Goal: Use online tool/utility: Utilize a website feature to perform a specific function

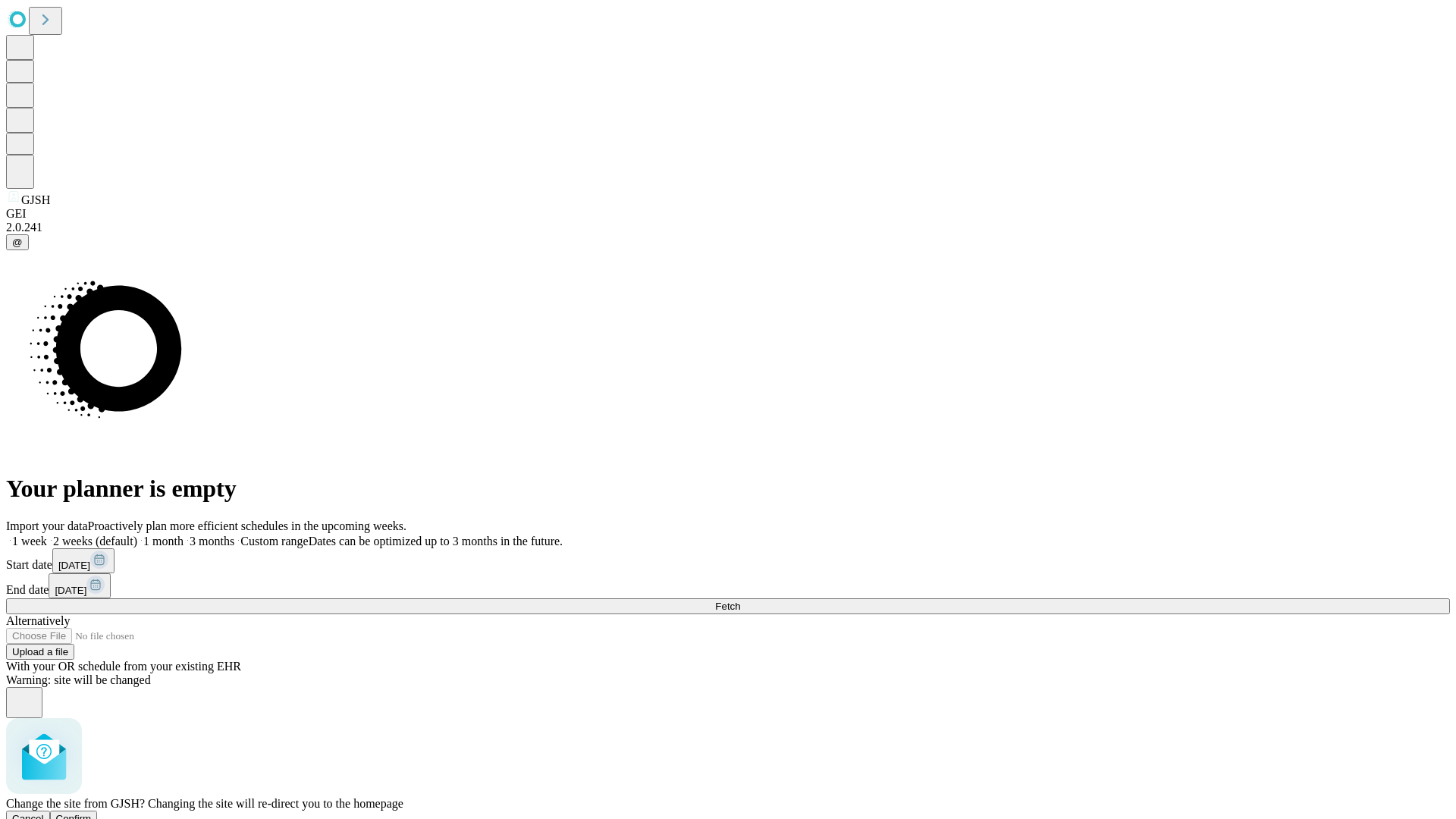
click at [92, 812] on span "Confirm" at bounding box center [74, 818] width 36 height 11
click at [137, 535] on label "2 weeks (default)" at bounding box center [93, 541] width 91 height 13
click at [740, 601] on span "Fetch" at bounding box center [728, 606] width 25 height 11
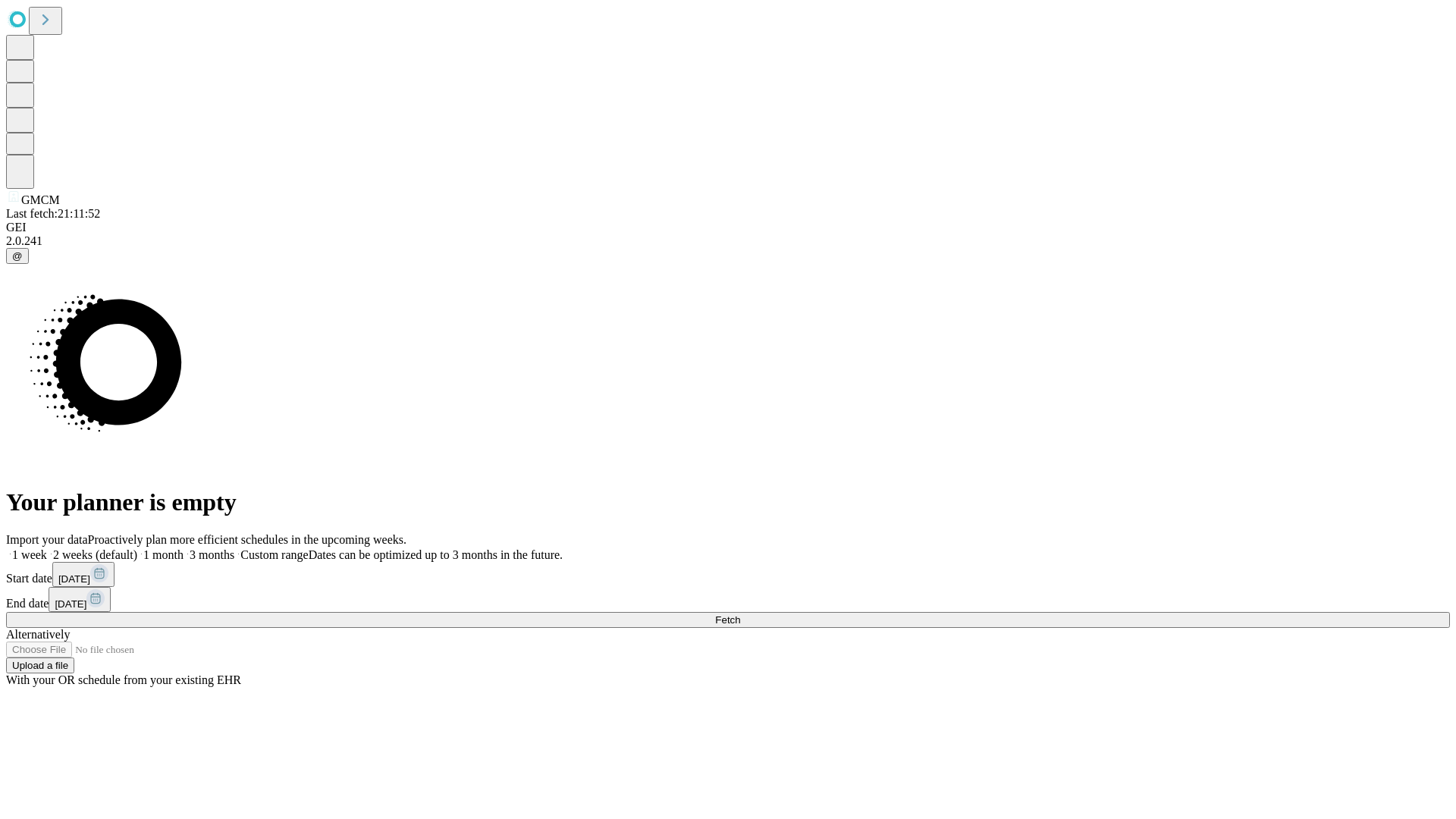
click at [137, 548] on label "2 weeks (default)" at bounding box center [93, 555] width 91 height 13
click at [740, 614] on span "Fetch" at bounding box center [728, 620] width 25 height 11
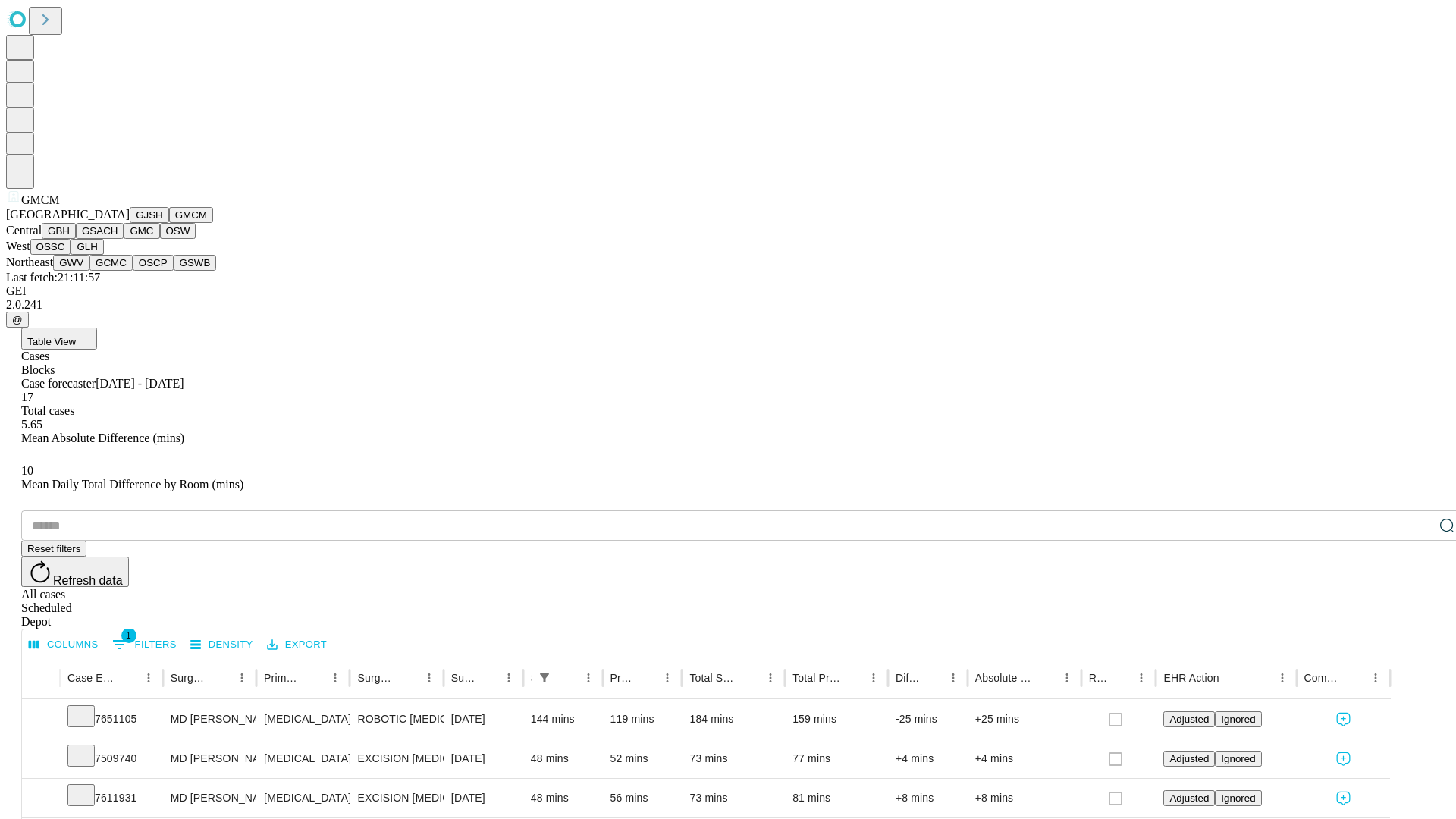
click at [76, 239] on button "GBH" at bounding box center [59, 230] width 34 height 16
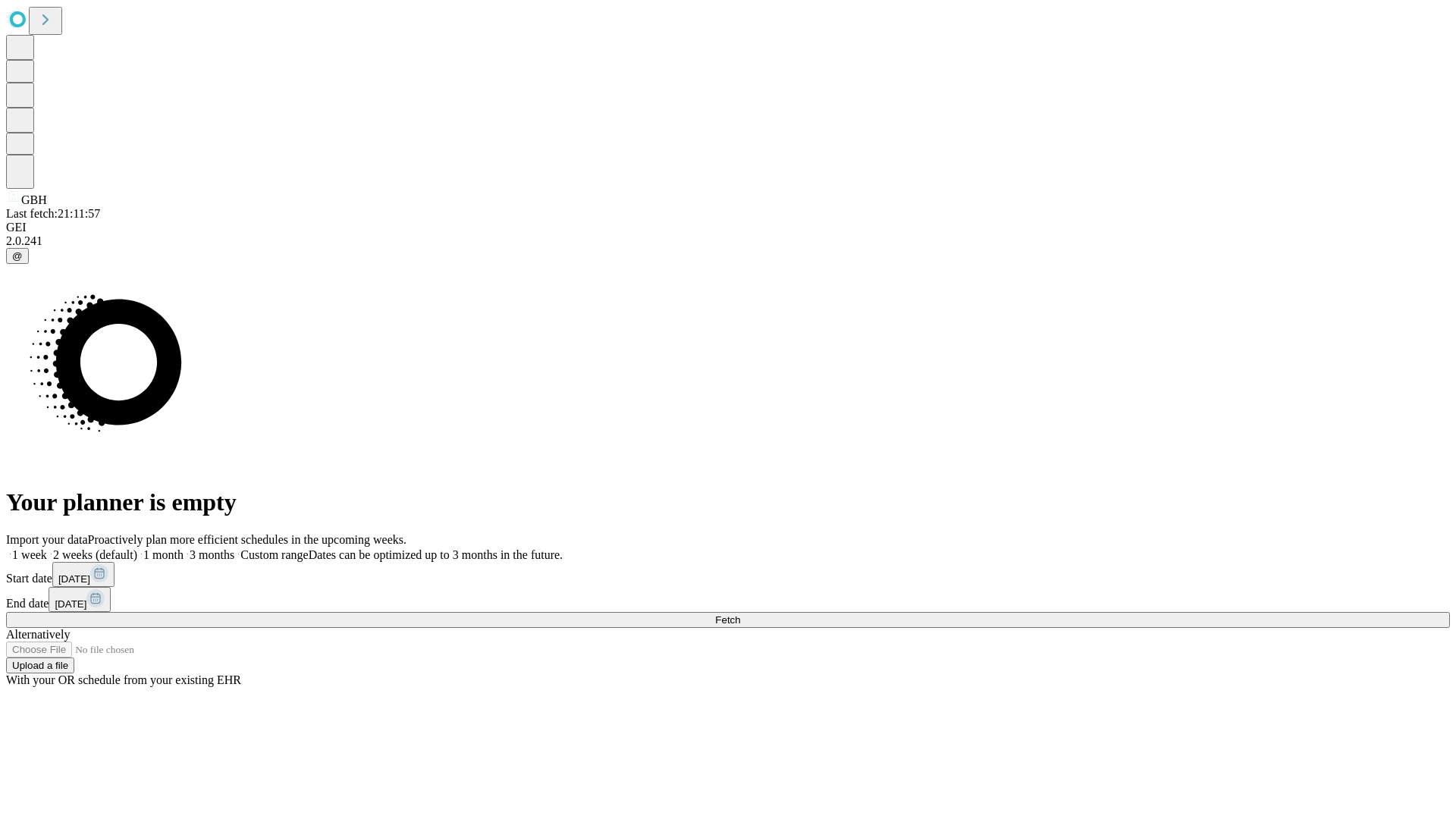
click at [137, 548] on label "2 weeks (default)" at bounding box center [93, 555] width 91 height 13
click at [740, 614] on span "Fetch" at bounding box center [728, 620] width 25 height 11
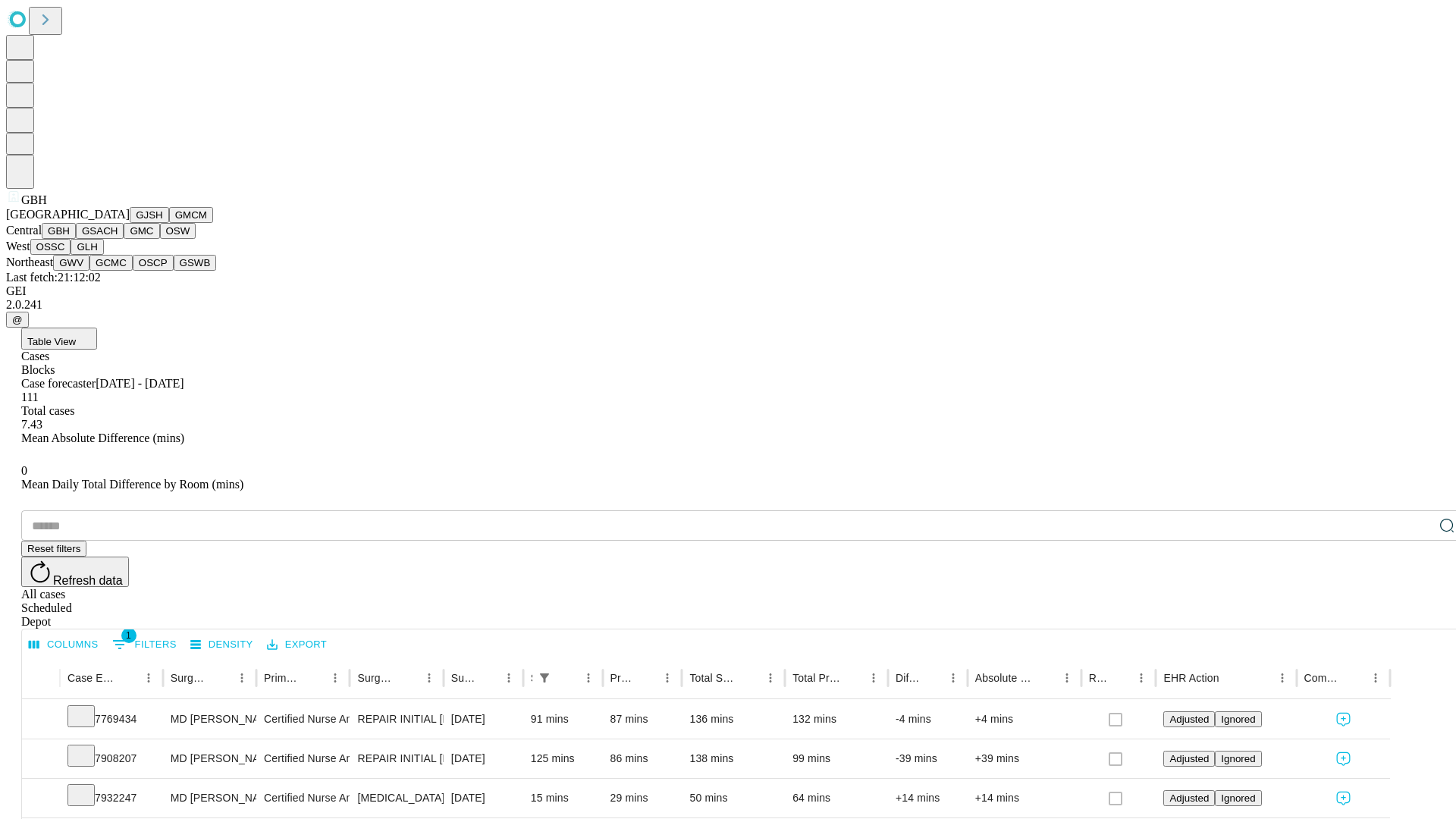
click at [117, 239] on button "GSACH" at bounding box center [99, 230] width 48 height 16
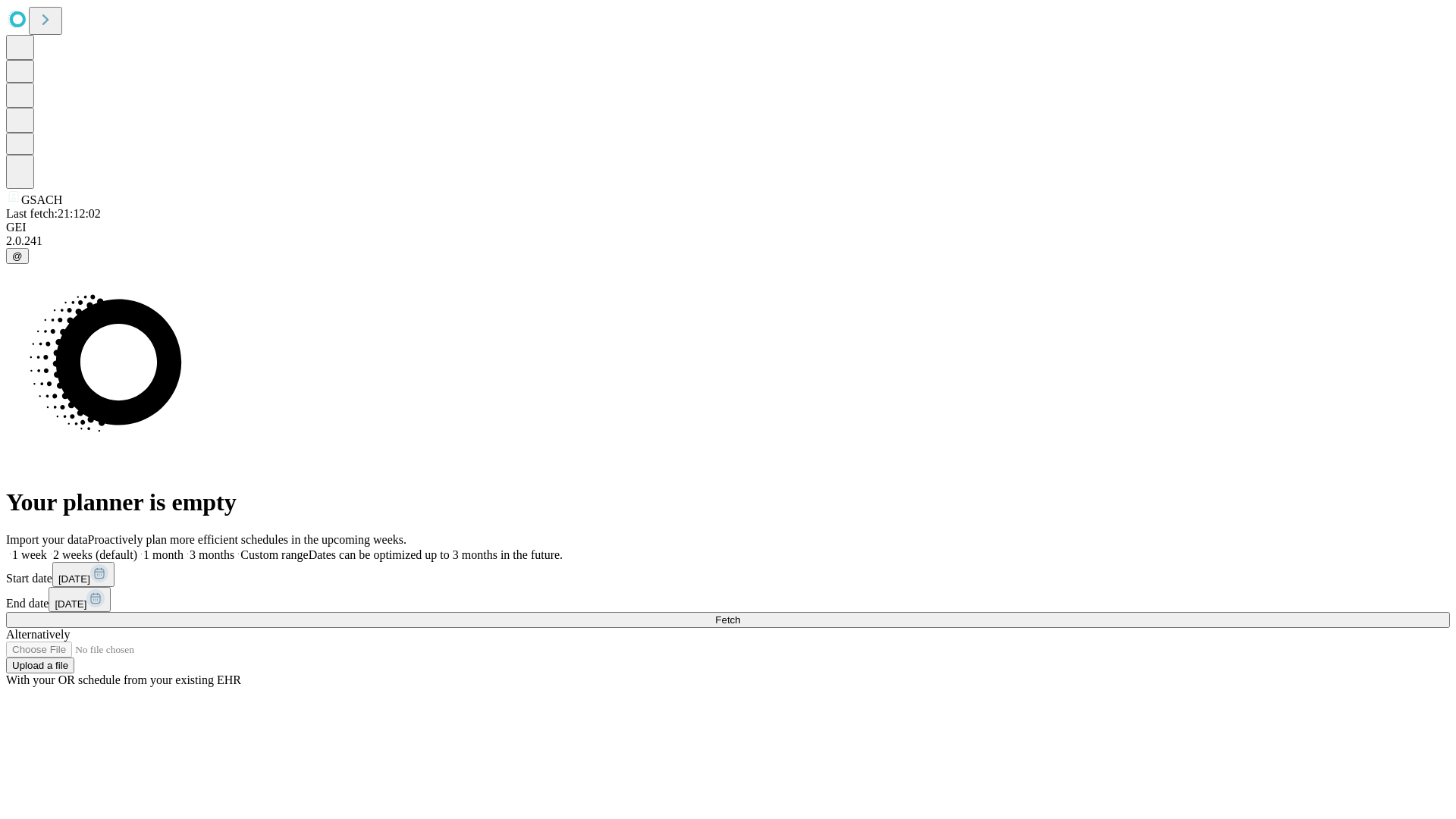
click at [137, 548] on label "2 weeks (default)" at bounding box center [93, 555] width 91 height 13
click at [740, 614] on span "Fetch" at bounding box center [728, 620] width 25 height 11
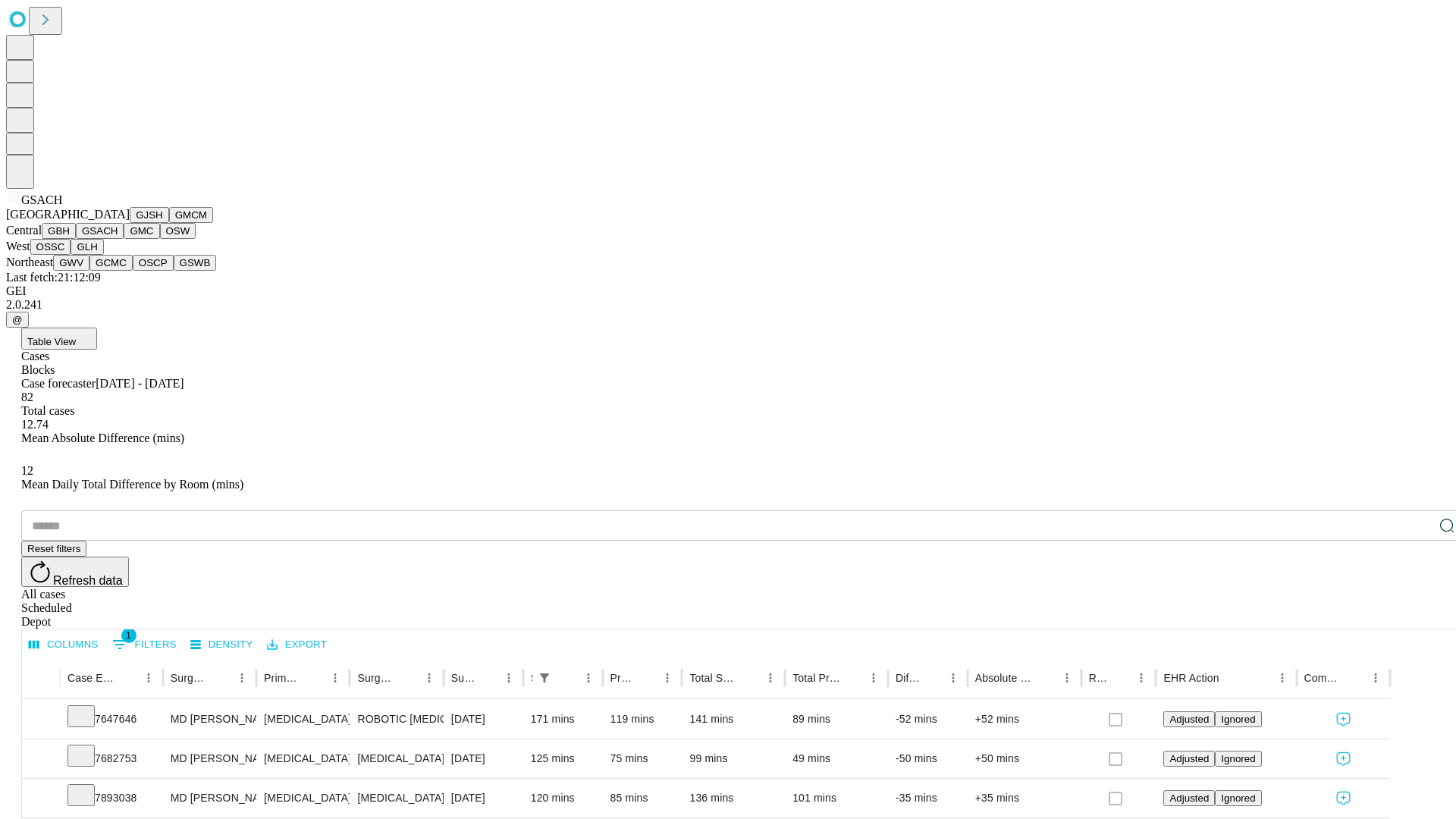
click at [124, 239] on button "GMC" at bounding box center [142, 230] width 36 height 16
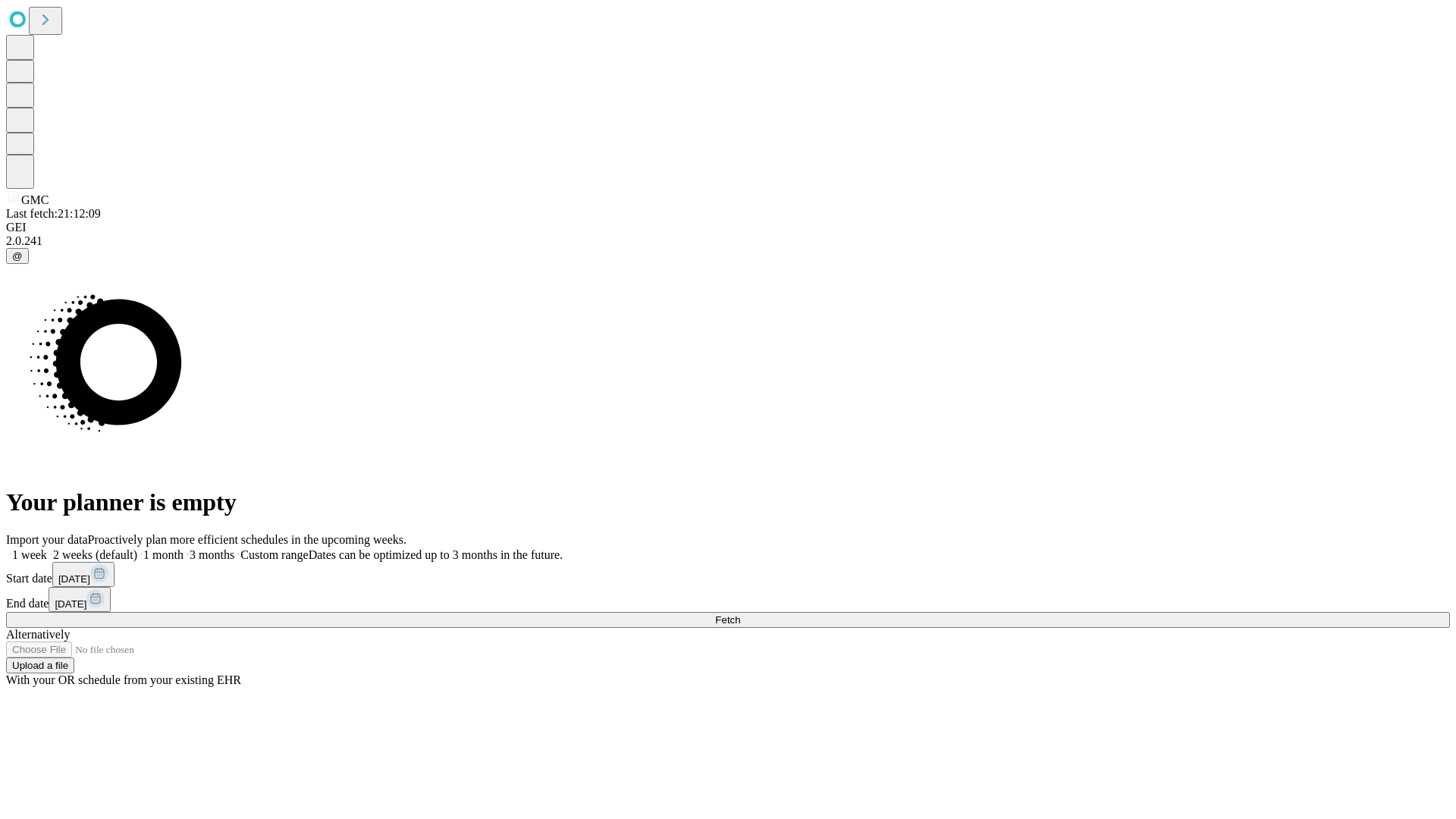
click at [137, 548] on label "2 weeks (default)" at bounding box center [93, 555] width 91 height 13
click at [740, 614] on span "Fetch" at bounding box center [728, 620] width 25 height 11
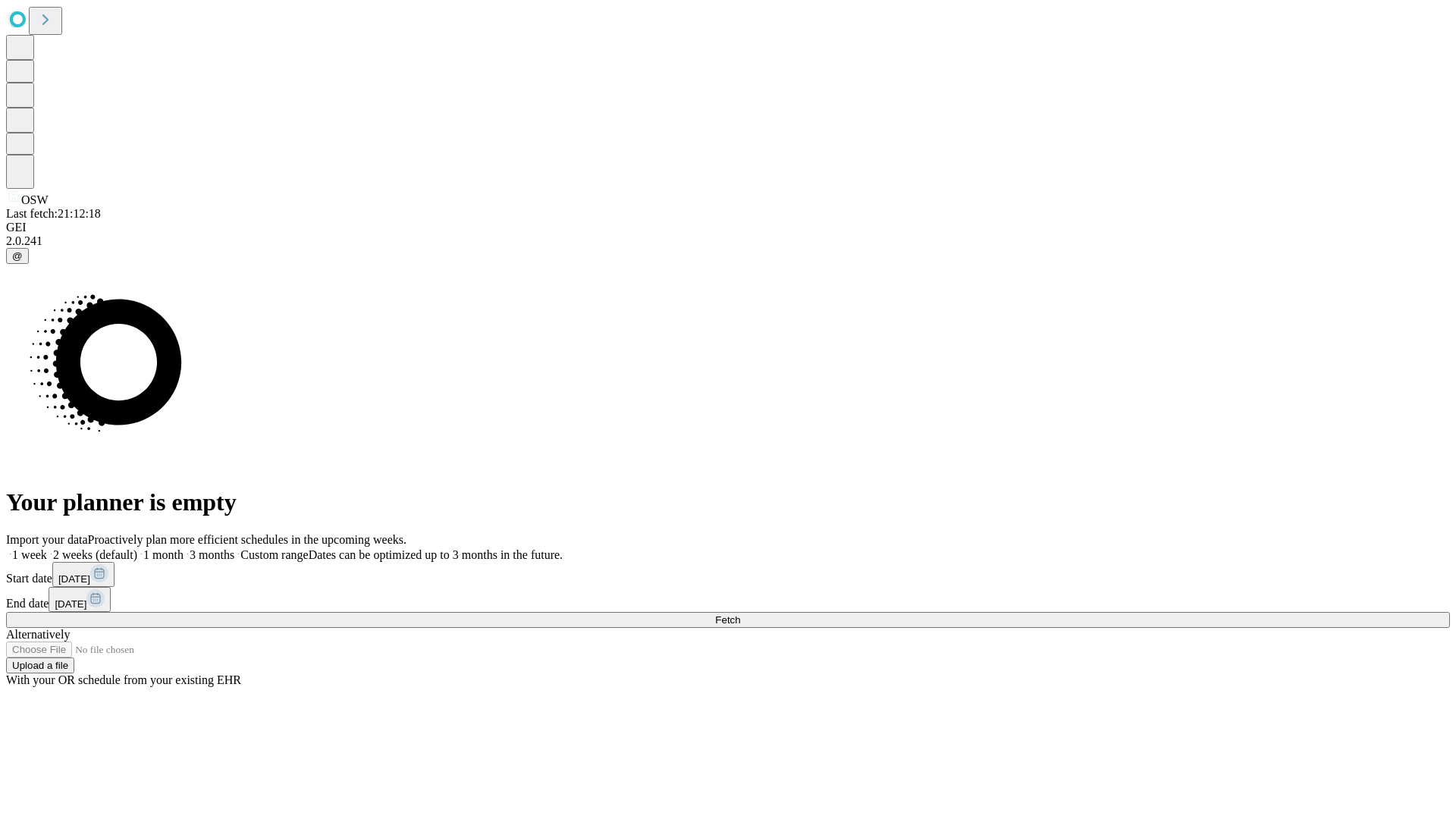
click at [137, 548] on label "2 weeks (default)" at bounding box center [93, 555] width 91 height 13
click at [740, 614] on span "Fetch" at bounding box center [728, 620] width 25 height 11
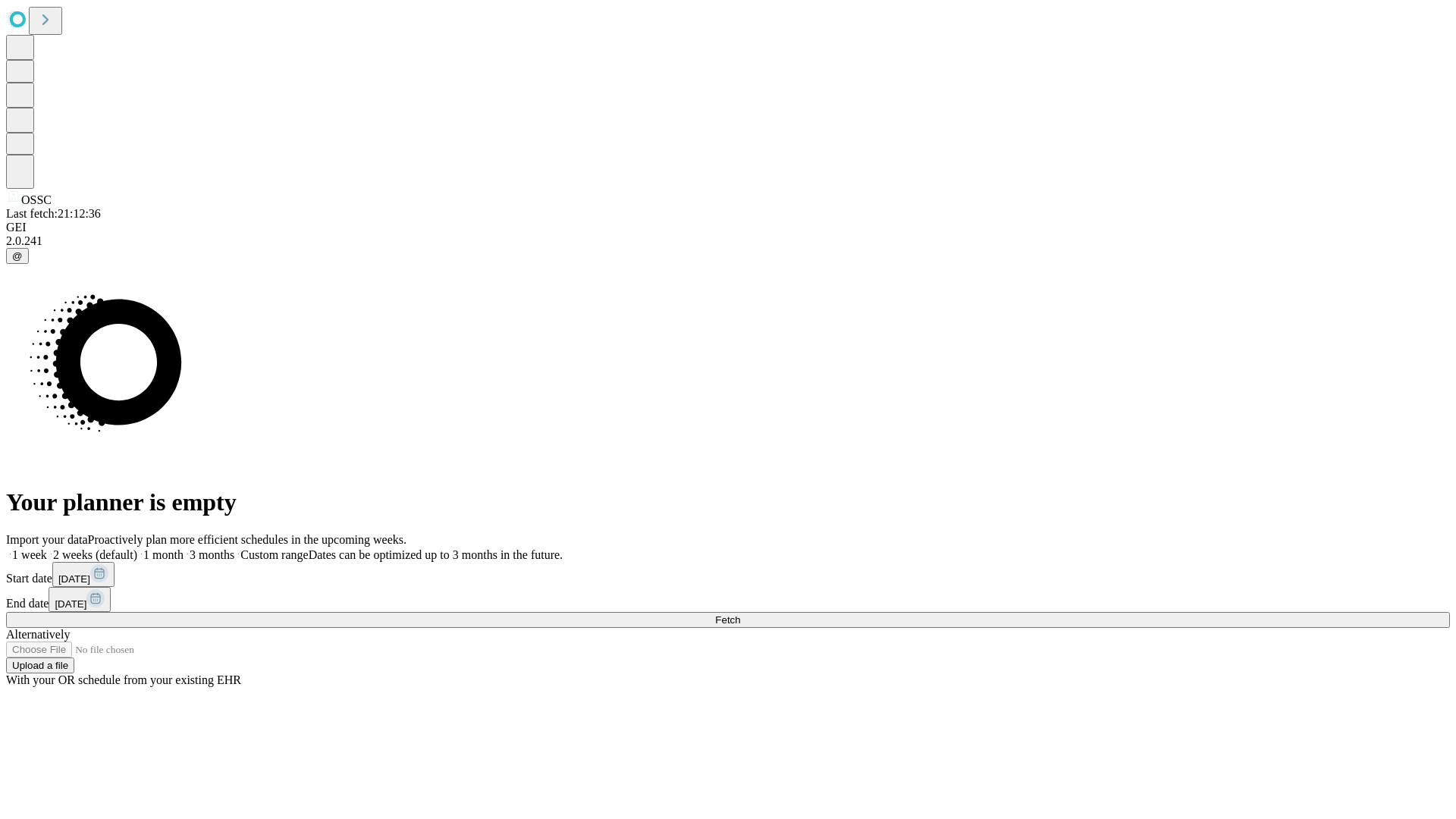
click at [137, 548] on label "2 weeks (default)" at bounding box center [93, 555] width 91 height 13
click at [740, 614] on span "Fetch" at bounding box center [728, 620] width 25 height 11
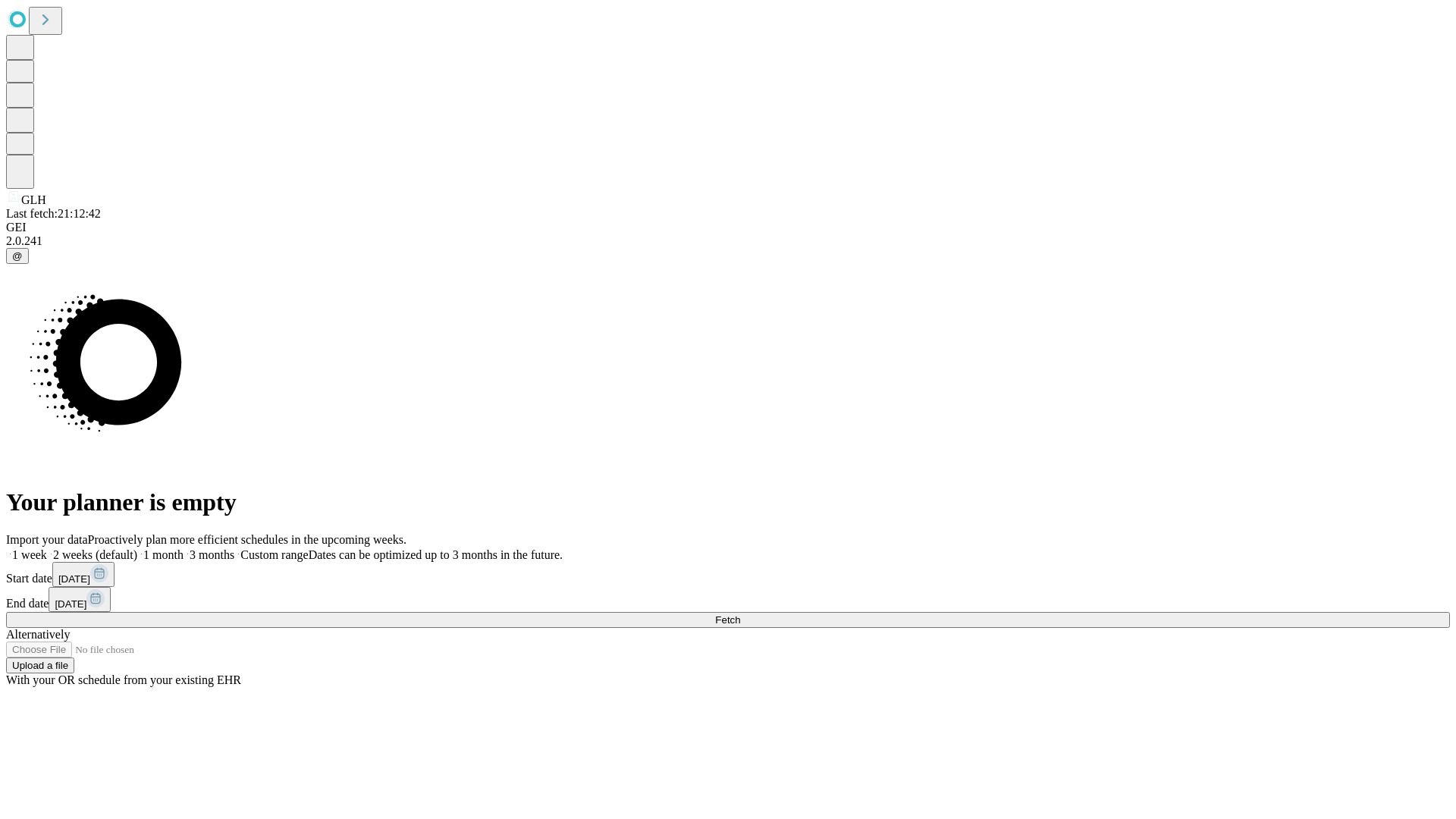
click at [137, 548] on label "2 weeks (default)" at bounding box center [93, 555] width 91 height 13
click at [740, 614] on span "Fetch" at bounding box center [728, 620] width 25 height 11
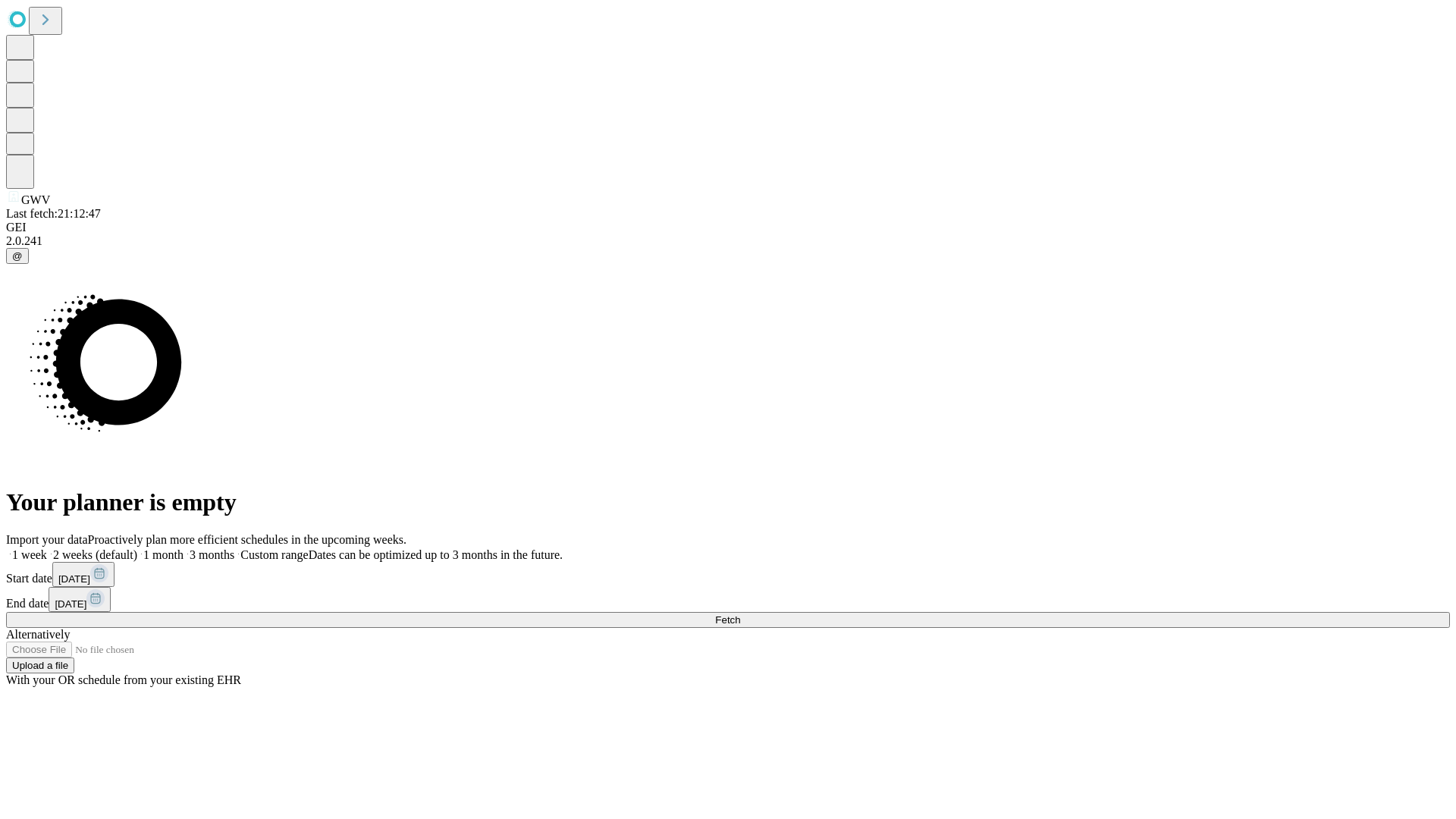
click at [137, 548] on label "2 weeks (default)" at bounding box center [93, 555] width 91 height 13
click at [740, 614] on span "Fetch" at bounding box center [728, 620] width 25 height 11
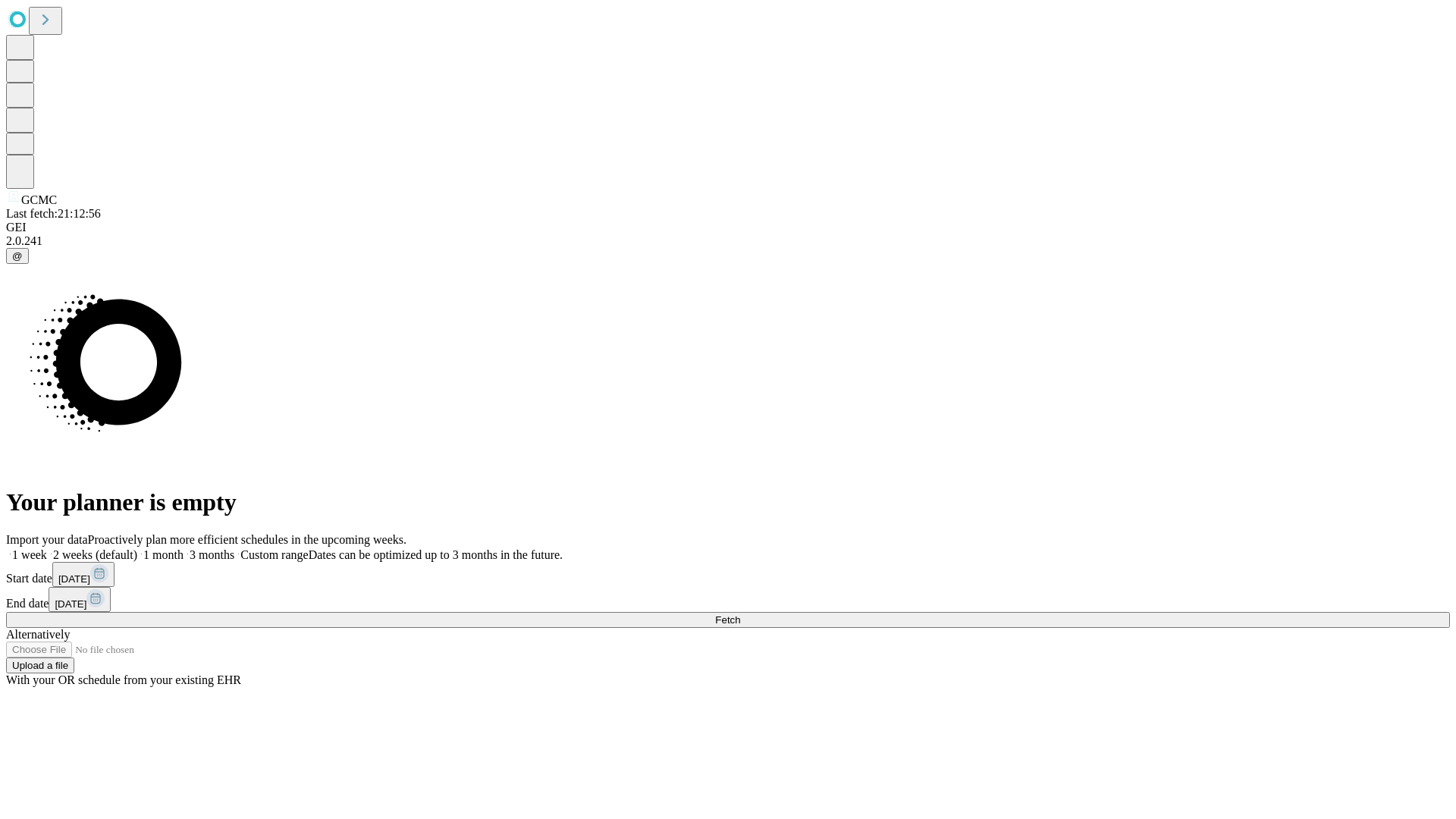
click at [137, 548] on label "2 weeks (default)" at bounding box center [93, 555] width 91 height 13
click at [740, 614] on span "Fetch" at bounding box center [728, 620] width 25 height 11
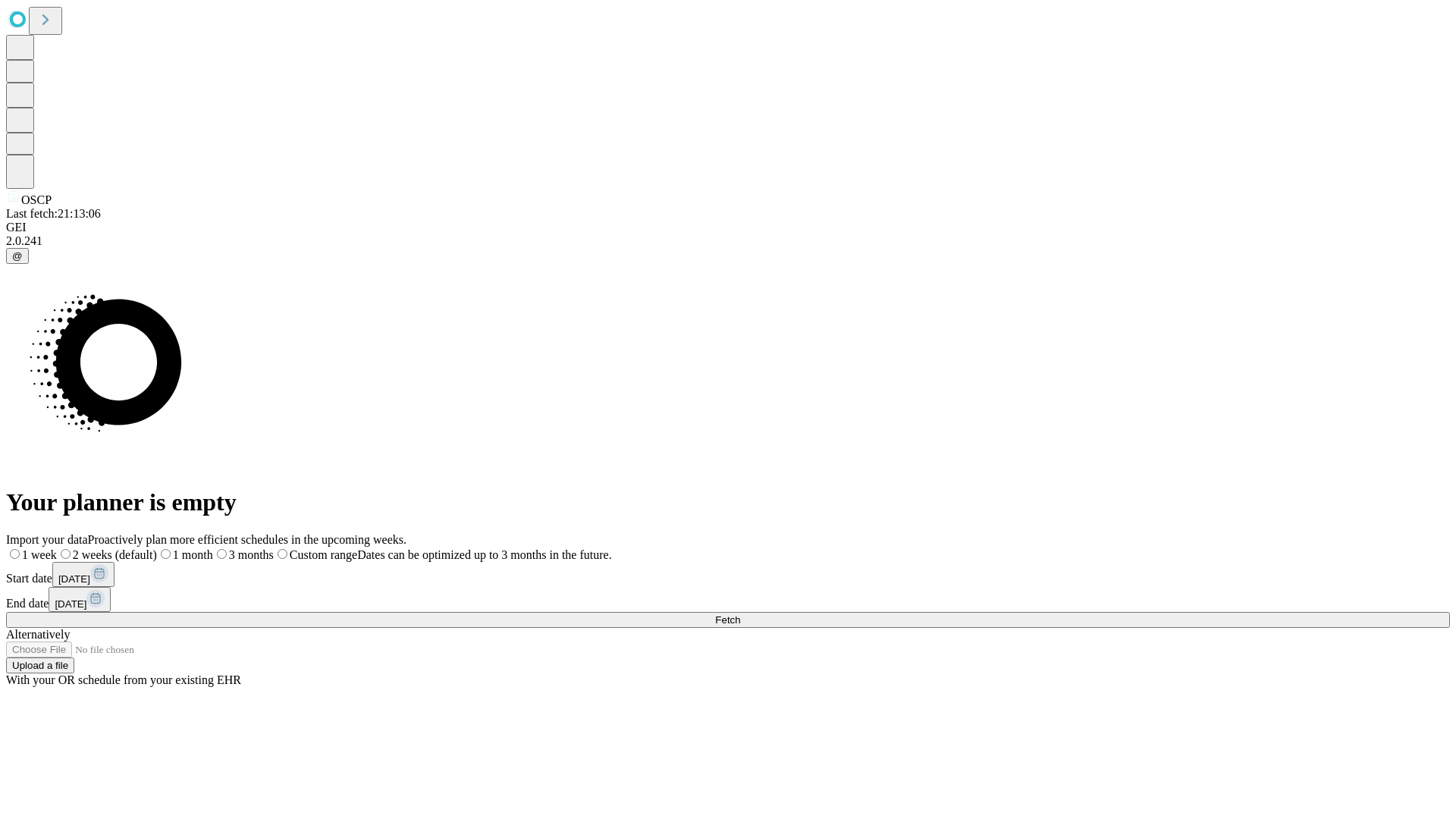
click at [157, 548] on label "2 weeks (default)" at bounding box center [107, 555] width 100 height 13
click at [740, 614] on span "Fetch" at bounding box center [728, 620] width 25 height 11
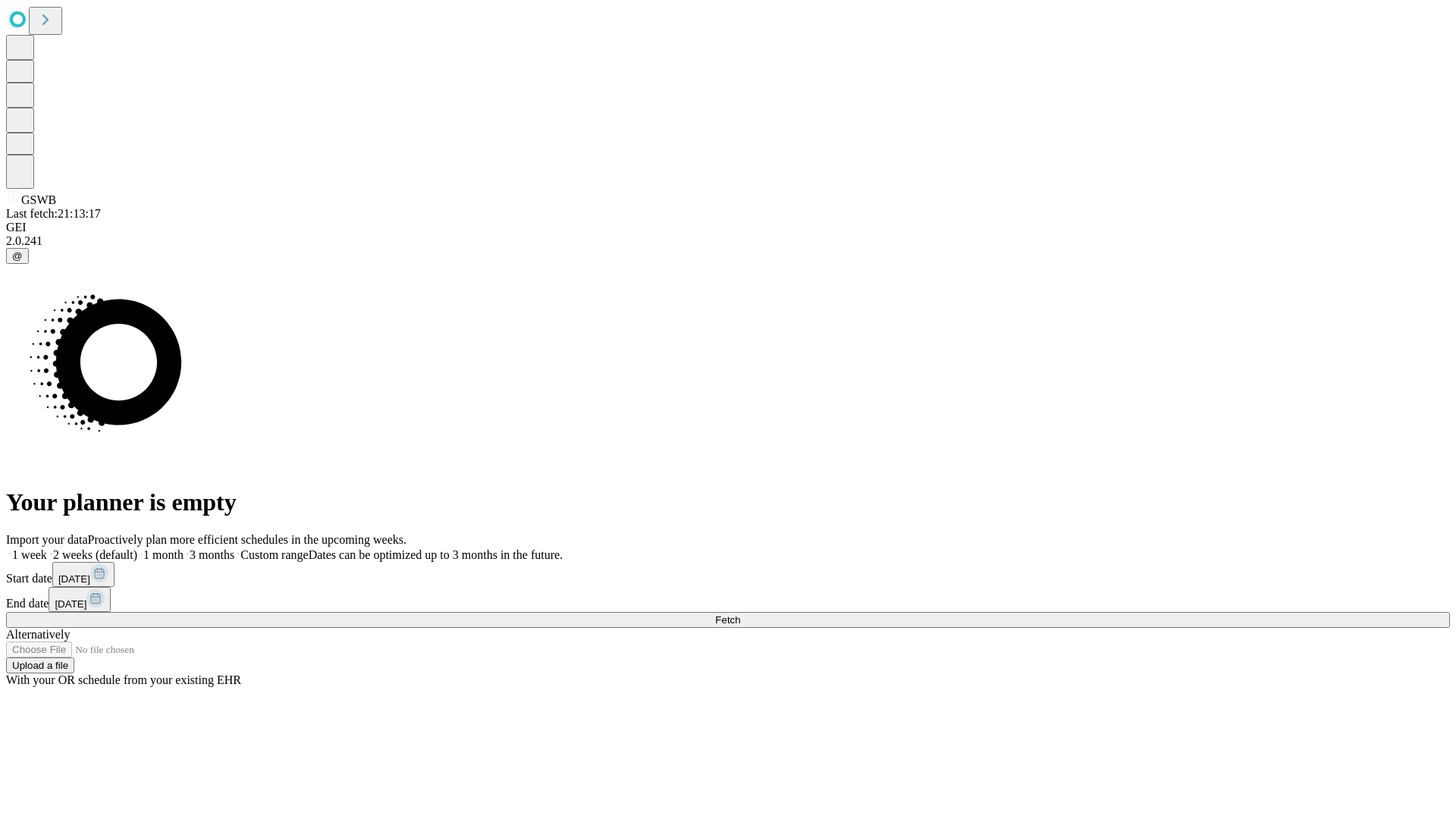
click at [137, 548] on label "2 weeks (default)" at bounding box center [93, 555] width 91 height 13
click at [740, 614] on span "Fetch" at bounding box center [728, 620] width 25 height 11
